Goal: Transaction & Acquisition: Book appointment/travel/reservation

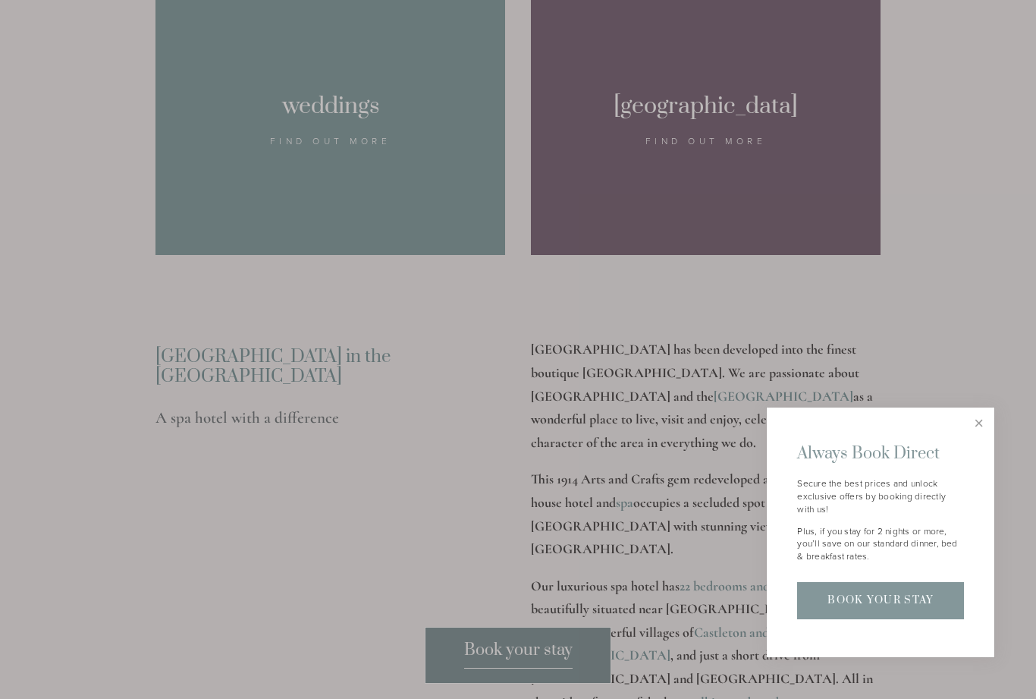
scroll to position [1656, 0]
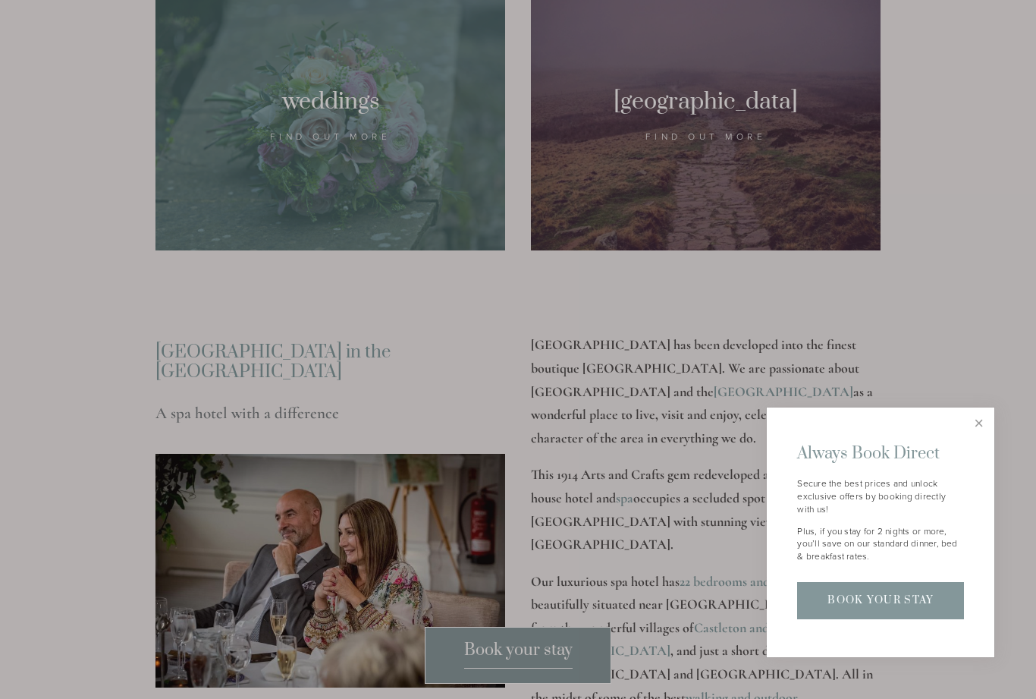
click at [983, 436] on link "Close" at bounding box center [979, 423] width 27 height 27
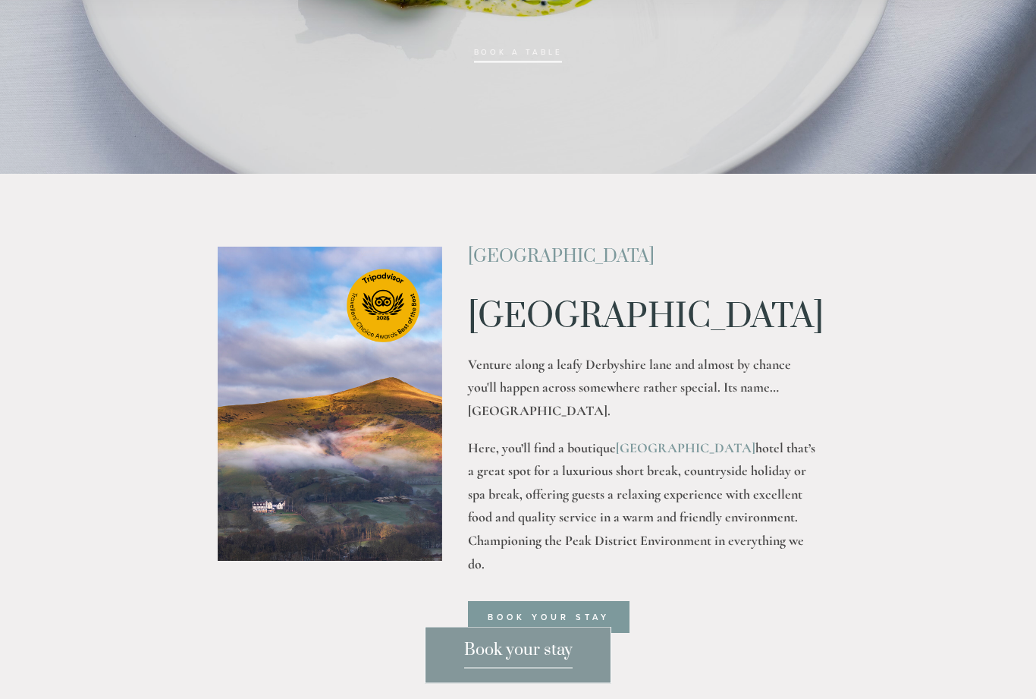
scroll to position [0, 0]
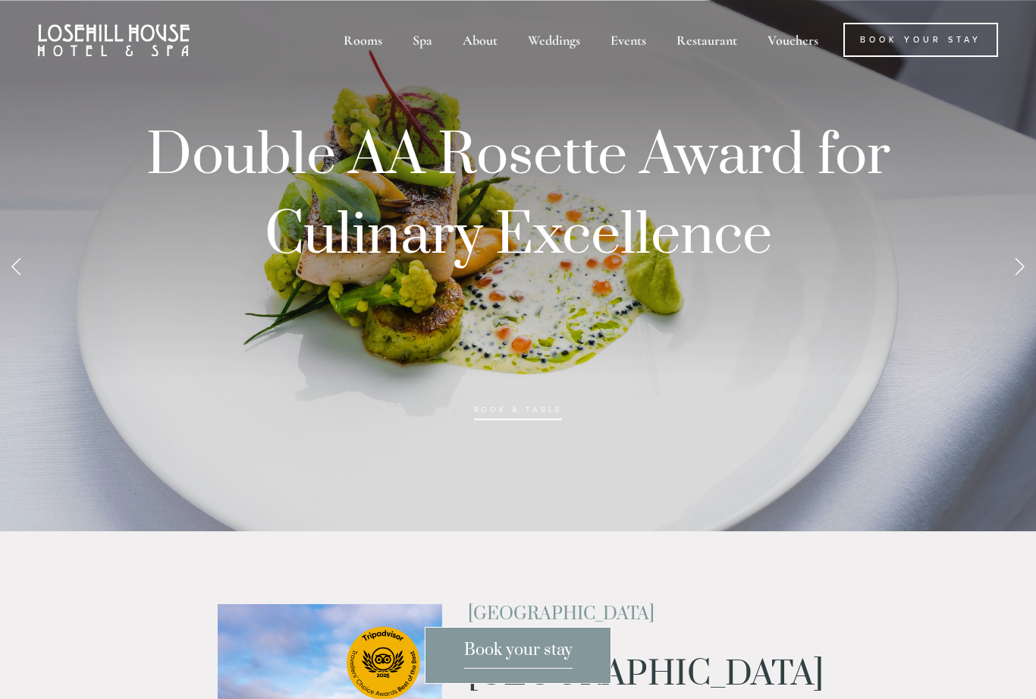
click at [424, 49] on div "Spa" at bounding box center [422, 40] width 47 height 34
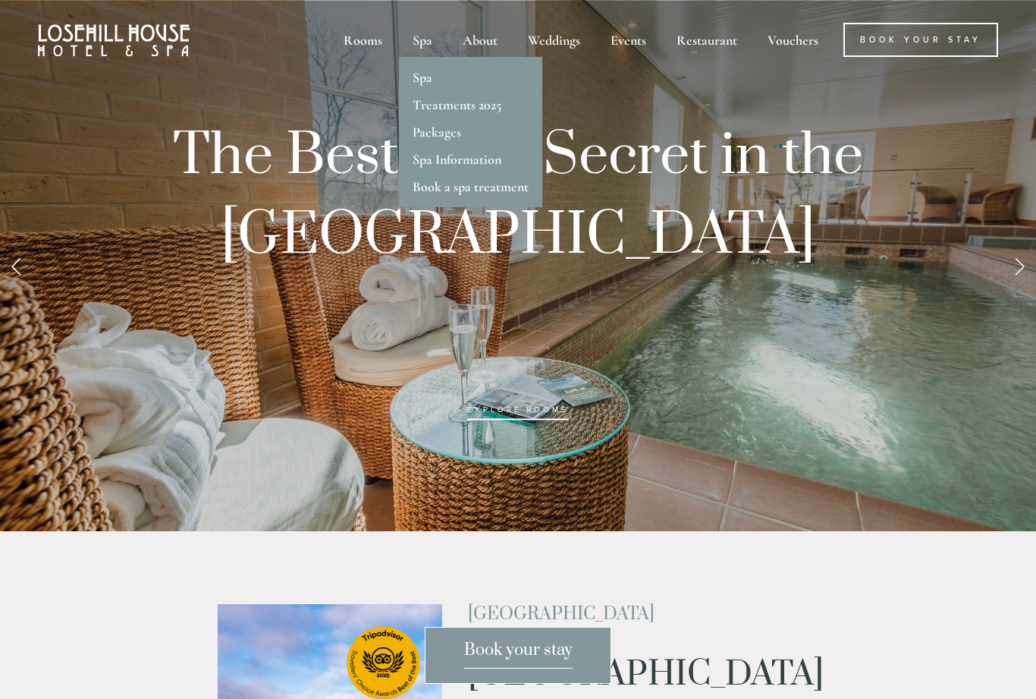
click at [482, 42] on div "About" at bounding box center [480, 40] width 62 height 34
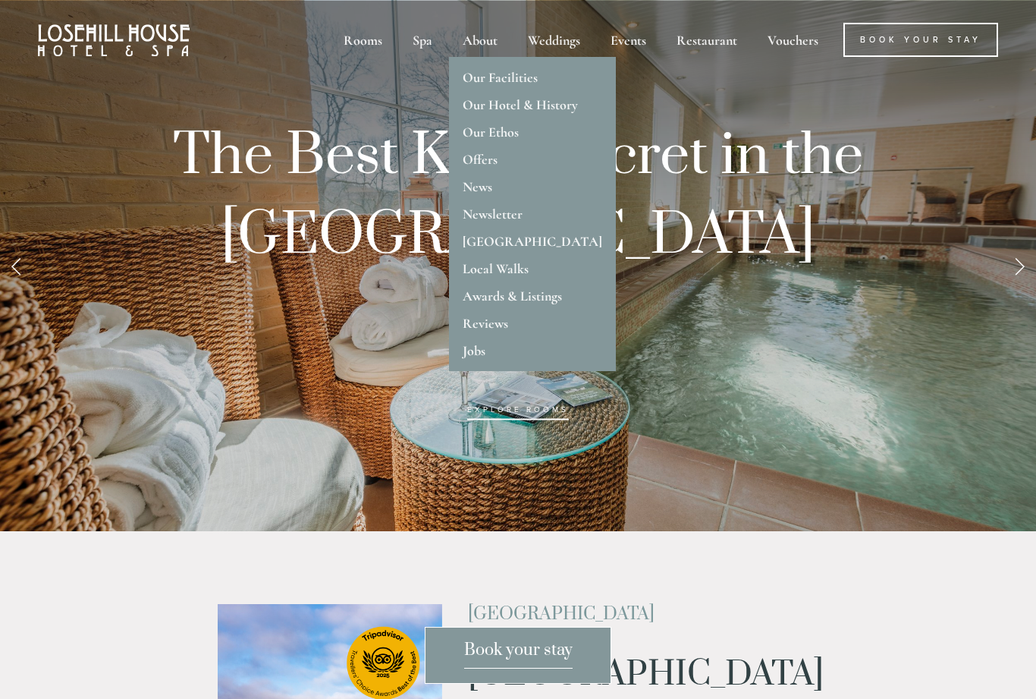
click at [517, 84] on link "Our Facilities" at bounding box center [500, 77] width 75 height 17
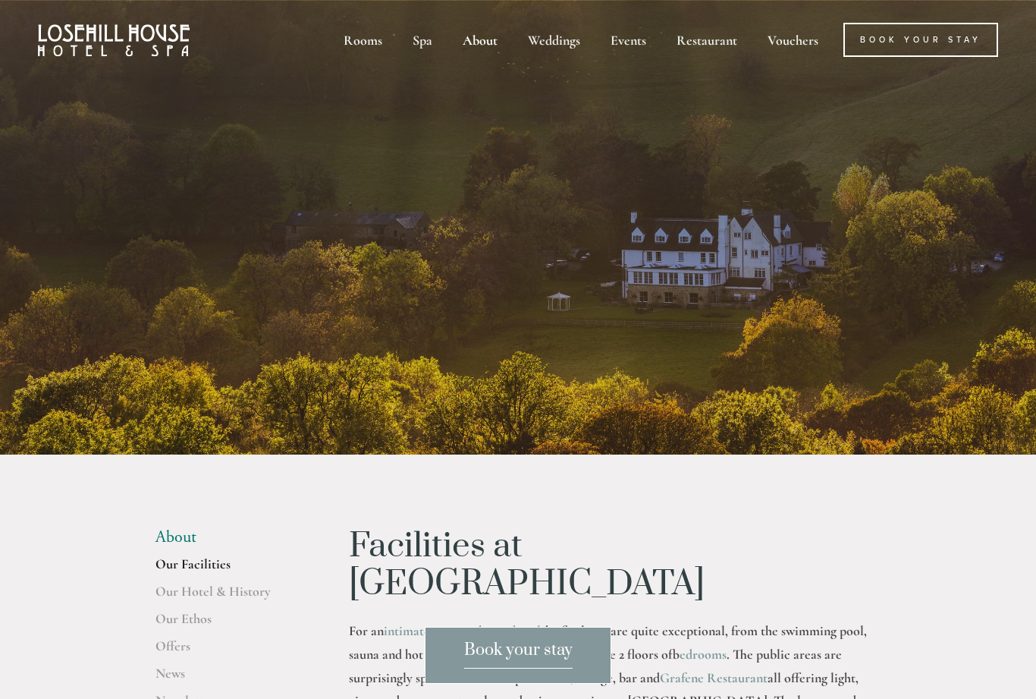
click at [381, 49] on div "Rooms" at bounding box center [363, 40] width 66 height 34
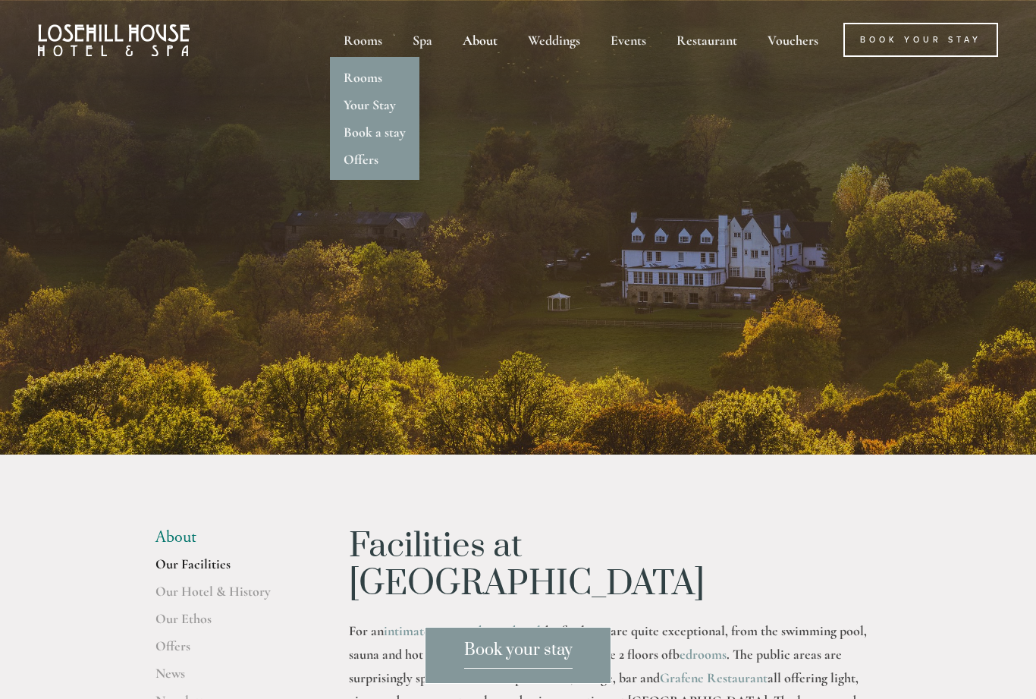
click at [942, 37] on link "Book Your Stay" at bounding box center [921, 40] width 155 height 34
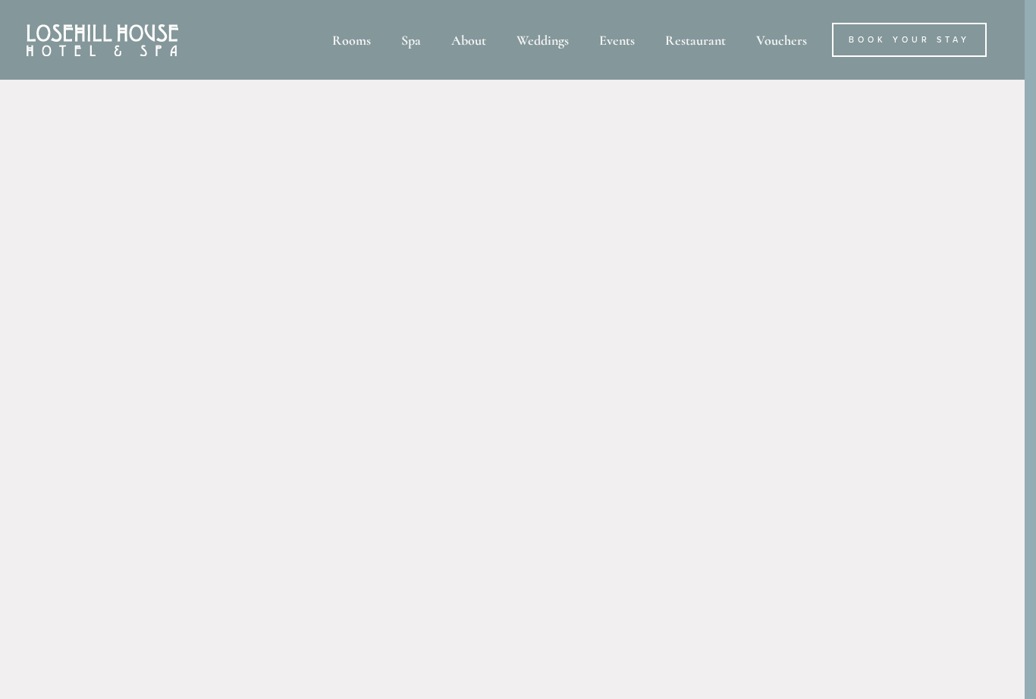
scroll to position [0, 11]
